Goal: Task Accomplishment & Management: Manage account settings

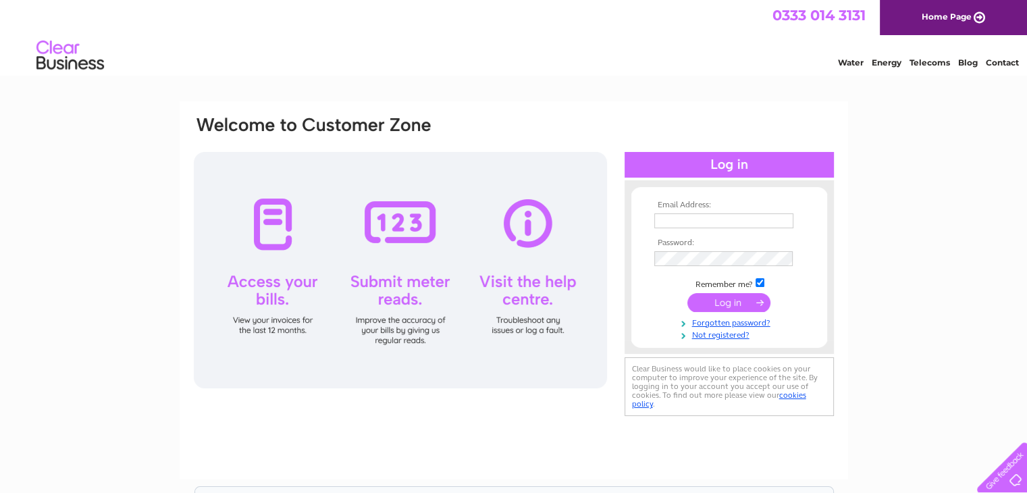
type input "info@gwyn-may.co.uk"
click at [740, 307] on input "submit" at bounding box center [728, 302] width 83 height 19
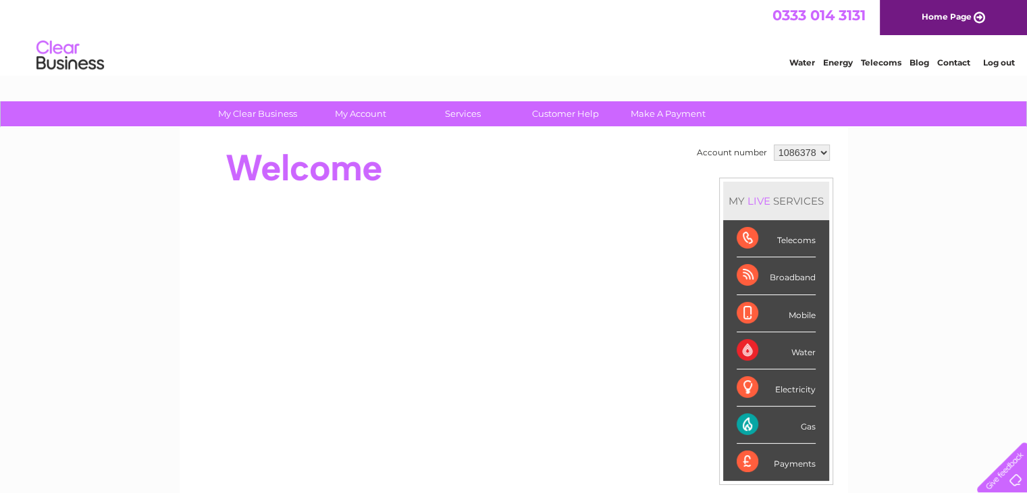
click at [742, 419] on div "Gas" at bounding box center [776, 424] width 79 height 37
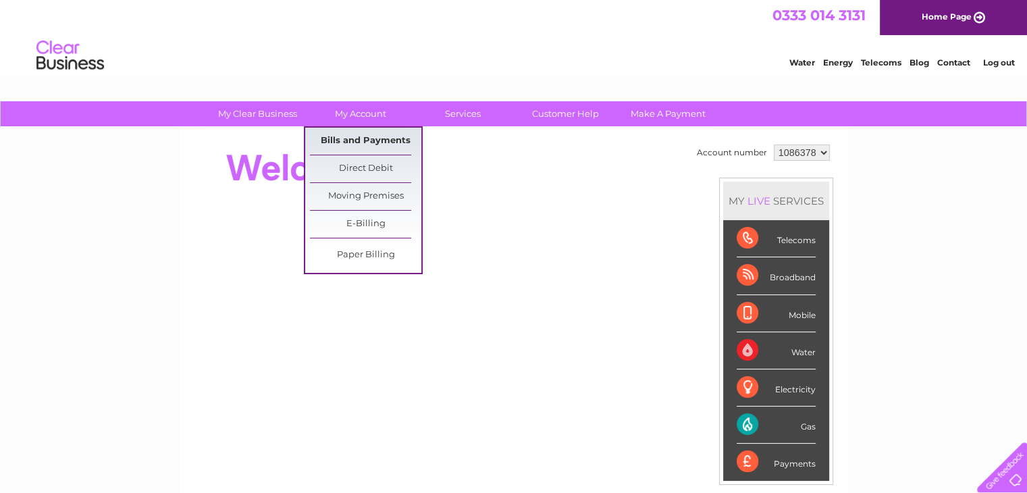
click at [361, 133] on link "Bills and Payments" at bounding box center [365, 141] width 111 height 27
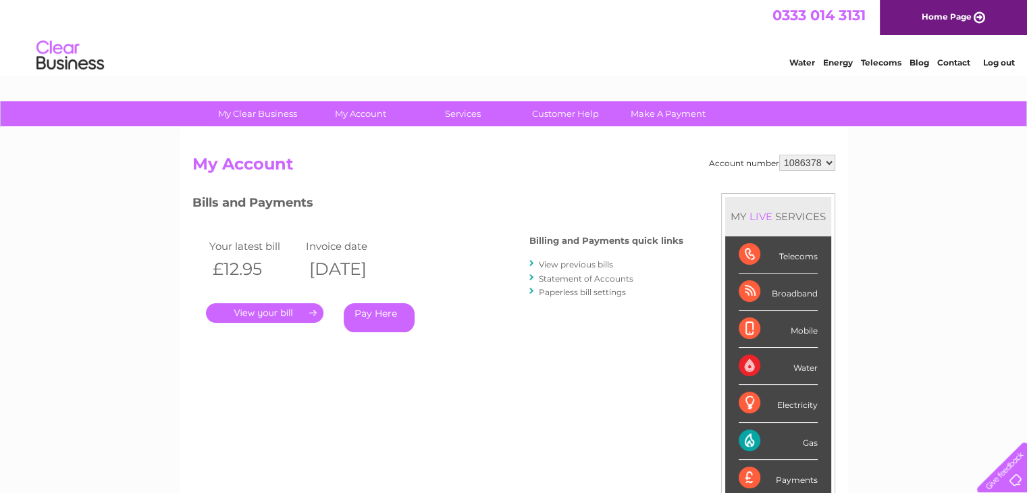
click at [259, 309] on link "." at bounding box center [264, 313] width 117 height 20
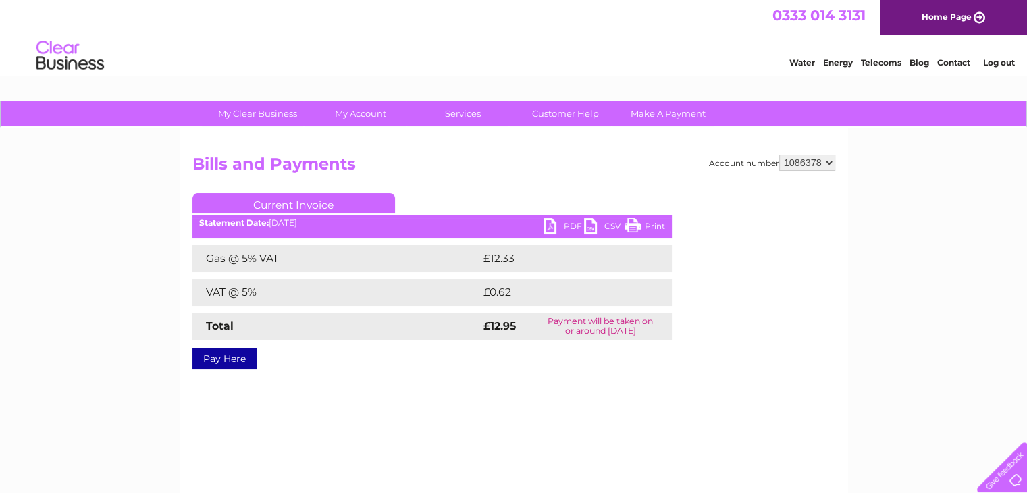
click at [576, 225] on link "PDF" at bounding box center [564, 228] width 41 height 20
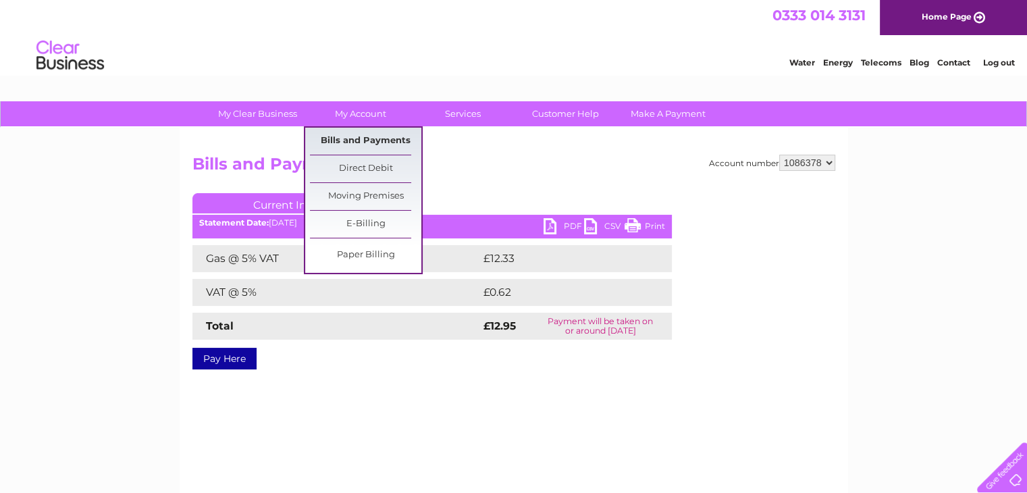
click at [374, 140] on link "Bills and Payments" at bounding box center [365, 141] width 111 height 27
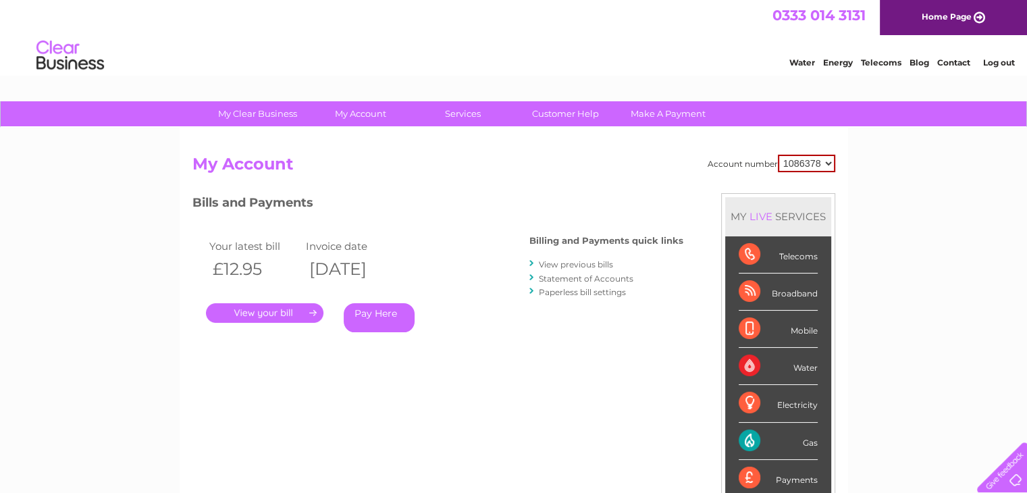
click at [564, 263] on link "View previous bills" at bounding box center [576, 264] width 74 height 10
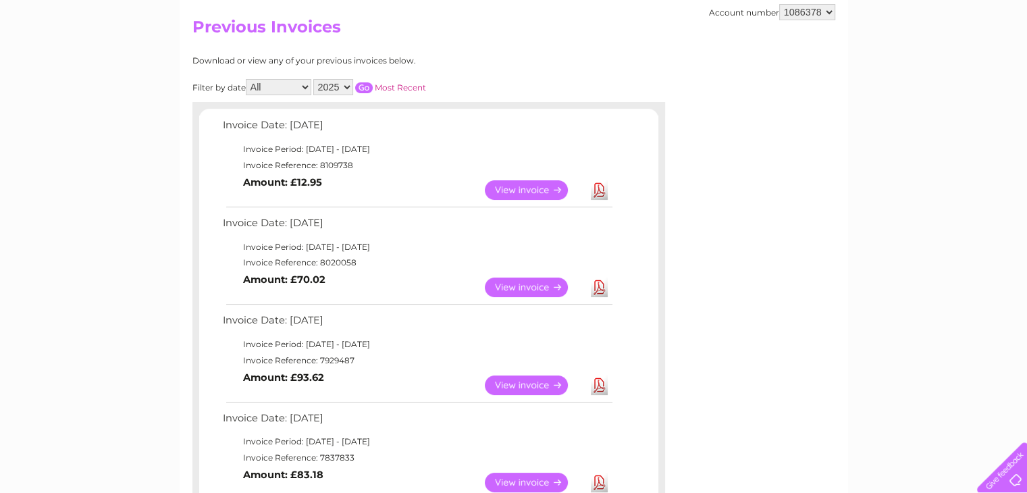
scroll to position [135, 0]
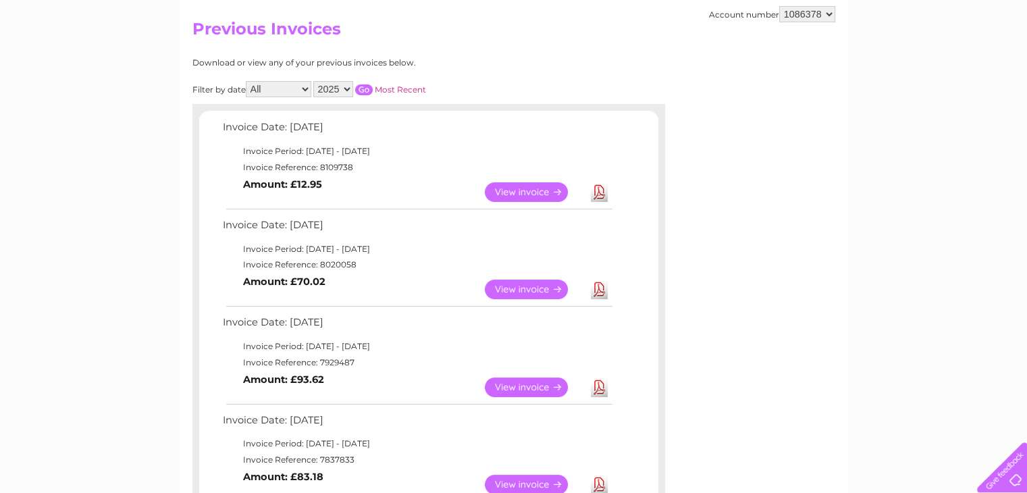
click at [532, 292] on link "View" at bounding box center [534, 290] width 99 height 20
